Goal: Task Accomplishment & Management: Manage account settings

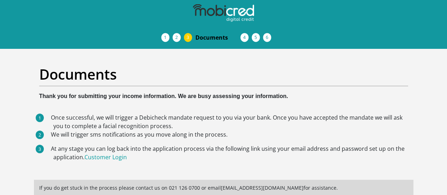
scroll to position [14, 0]
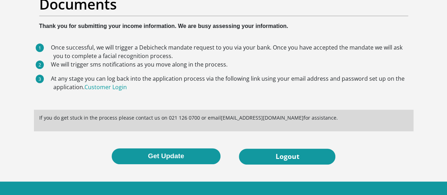
scroll to position [79, 0]
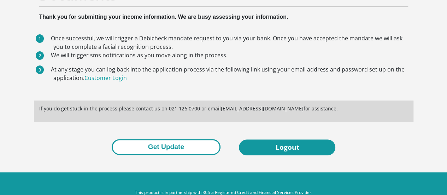
click at [184, 139] on button "Get Update" at bounding box center [166, 147] width 109 height 16
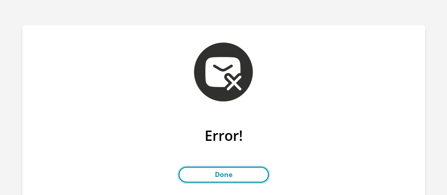
click at [222, 174] on link "Done" at bounding box center [224, 175] width 91 height 16
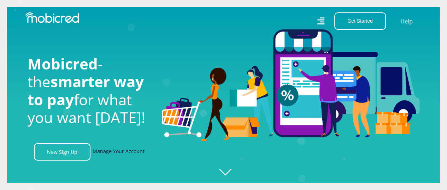
scroll to position [0, 907]
click at [102, 153] on link "Manage Your Account" at bounding box center [119, 151] width 52 height 17
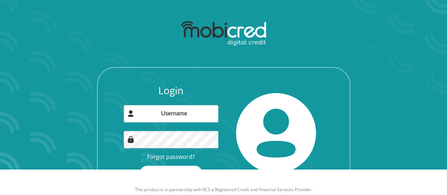
scroll to position [45, 0]
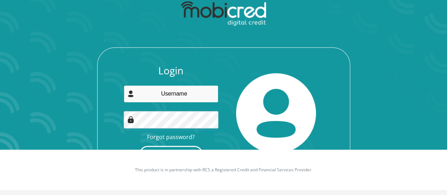
type input "zimvuzethu@gmail.com"
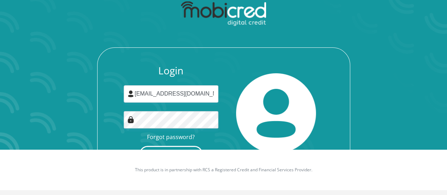
click at [161, 146] on button "Login" at bounding box center [171, 154] width 63 height 16
